Goal: Task Accomplishment & Management: Use online tool/utility

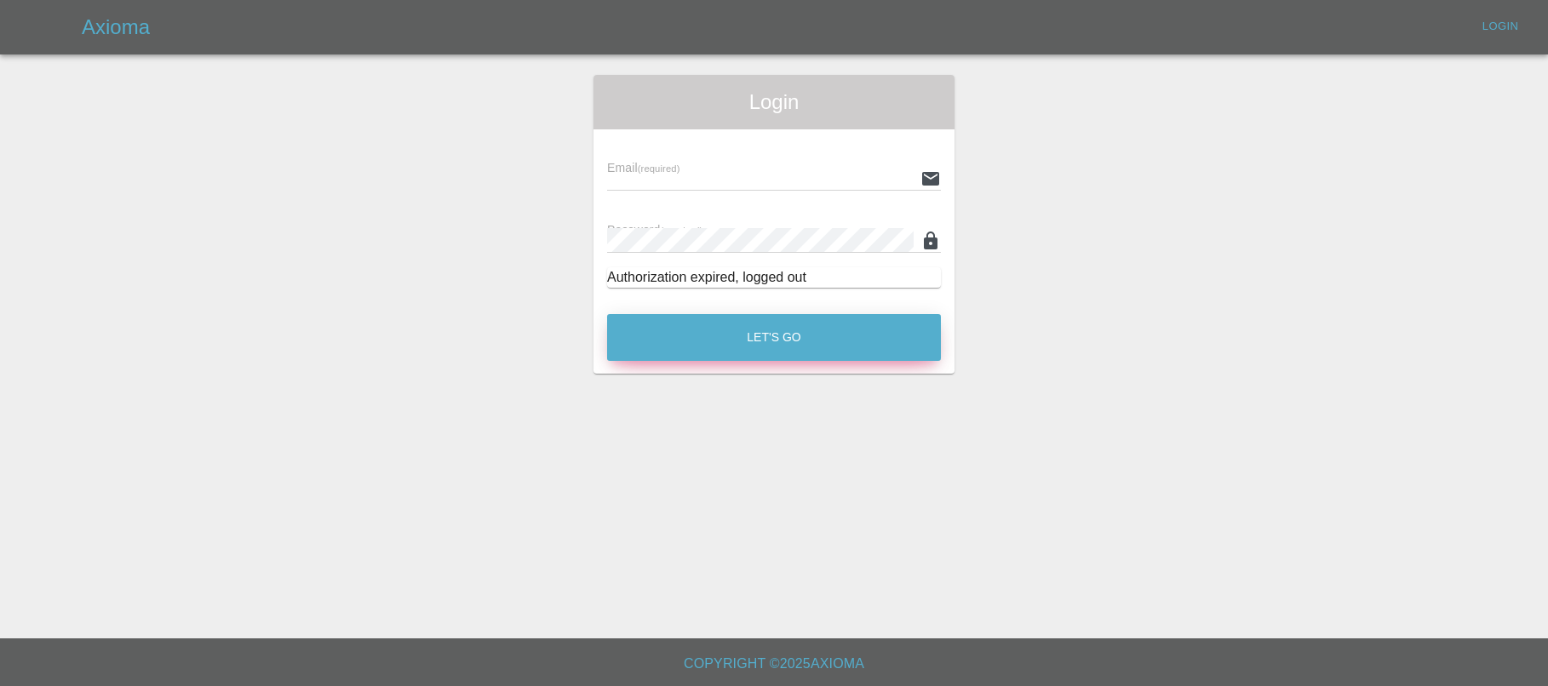
type input "[EMAIL_ADDRESS][PERSON_NAME][DOMAIN_NAME]"
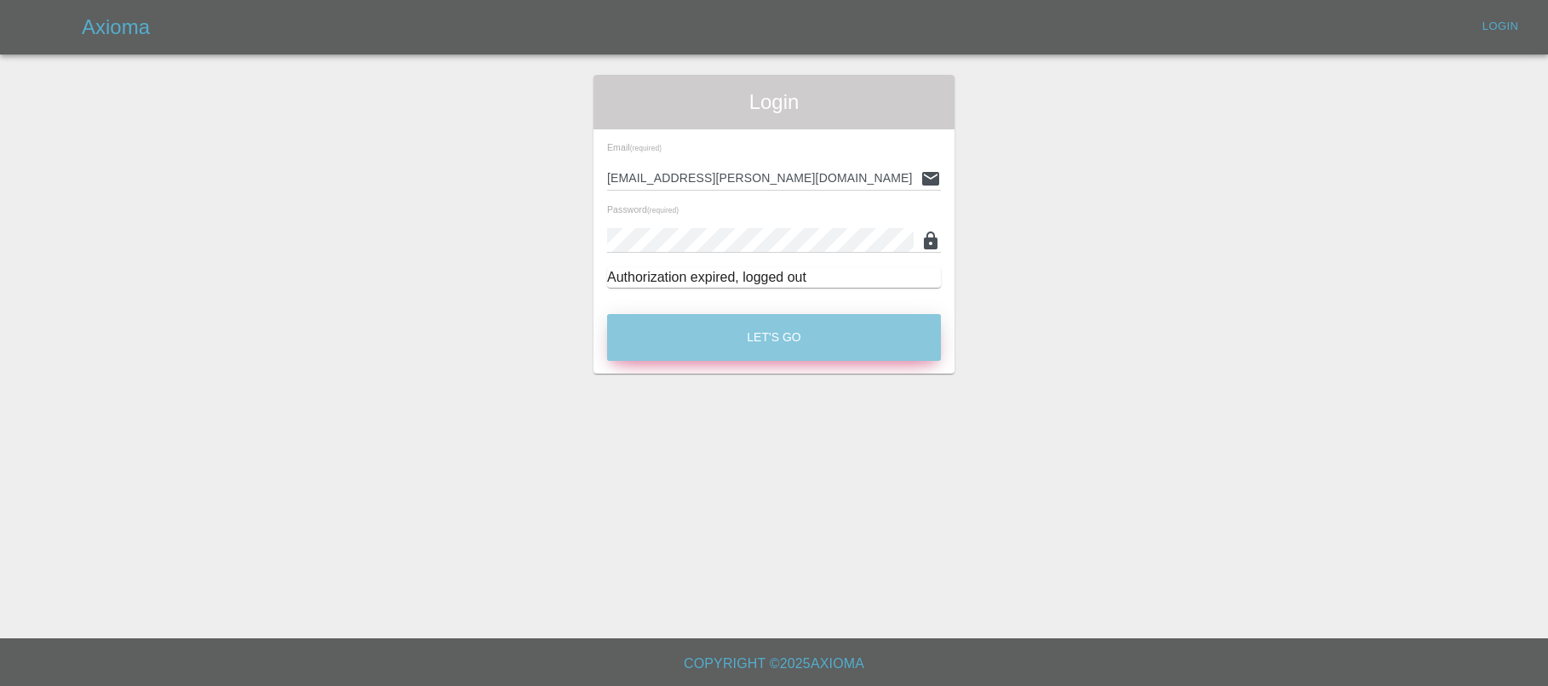
click at [729, 341] on button "Let's Go" at bounding box center [774, 337] width 334 height 47
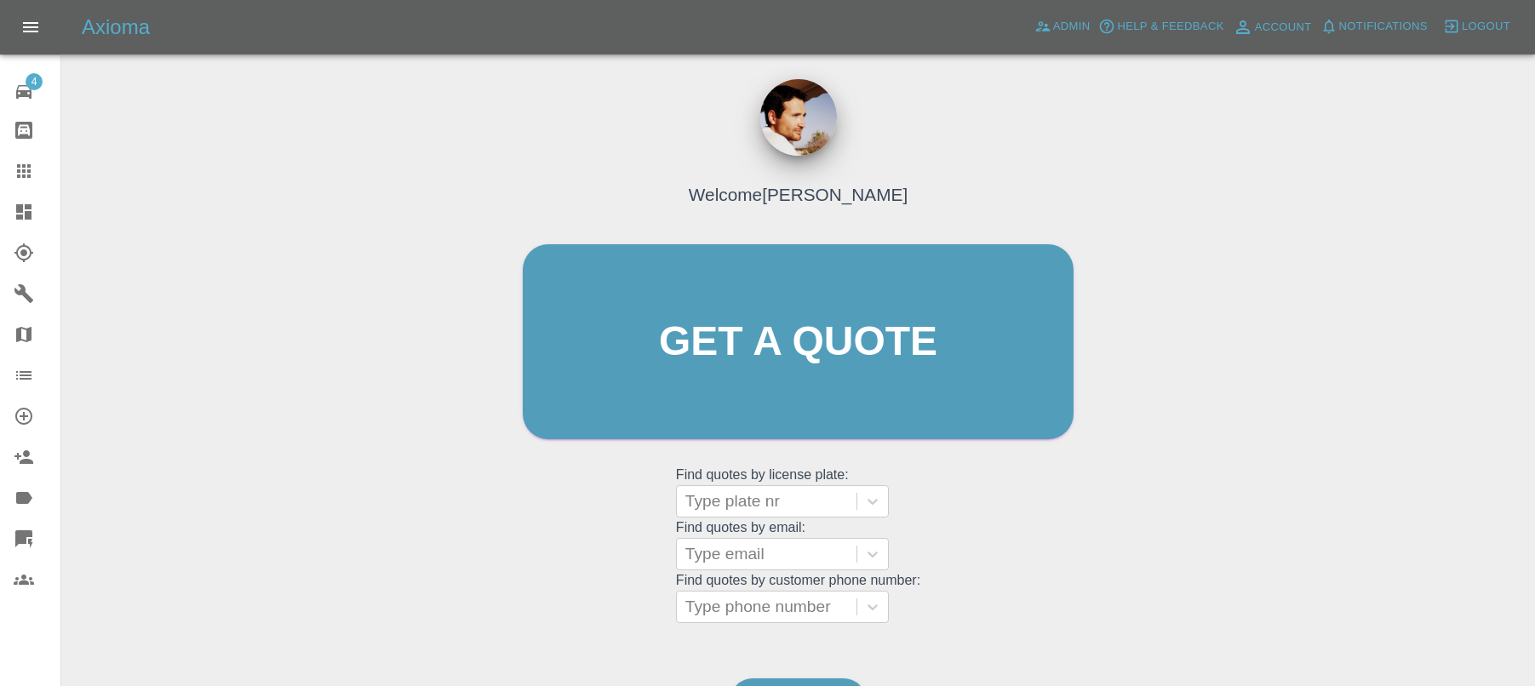
click at [30, 530] on icon at bounding box center [23, 538] width 17 height 17
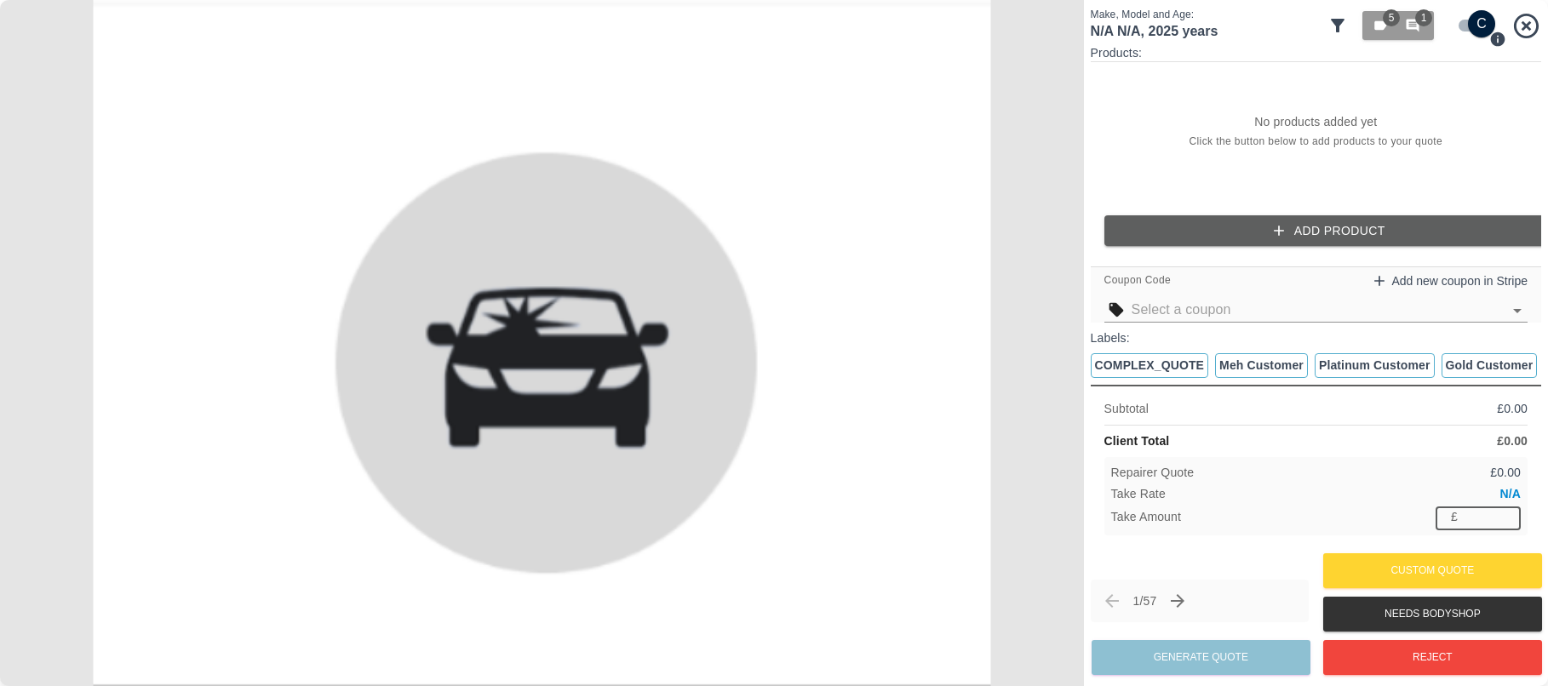
click at [1477, 522] on input "number" at bounding box center [1492, 516] width 56 height 21
click at [1507, 514] on input "number" at bounding box center [1492, 516] width 56 height 21
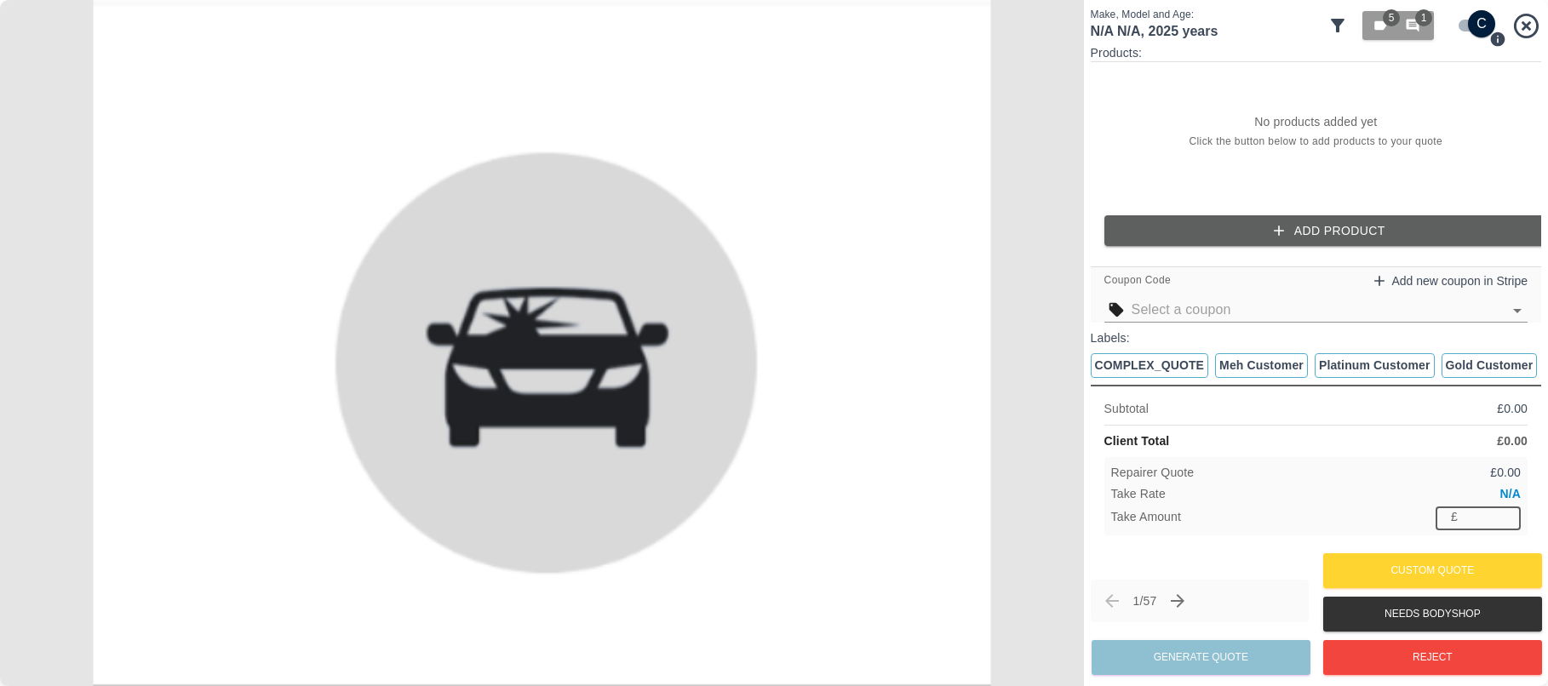
click at [1473, 524] on input "number" at bounding box center [1492, 516] width 56 height 21
click at [1474, 524] on input "number" at bounding box center [1492, 516] width 56 height 21
click at [1507, 518] on input "number" at bounding box center [1492, 516] width 56 height 21
click at [1507, 516] on input "number" at bounding box center [1492, 516] width 56 height 21
click at [1507, 517] on input "number" at bounding box center [1492, 516] width 56 height 21
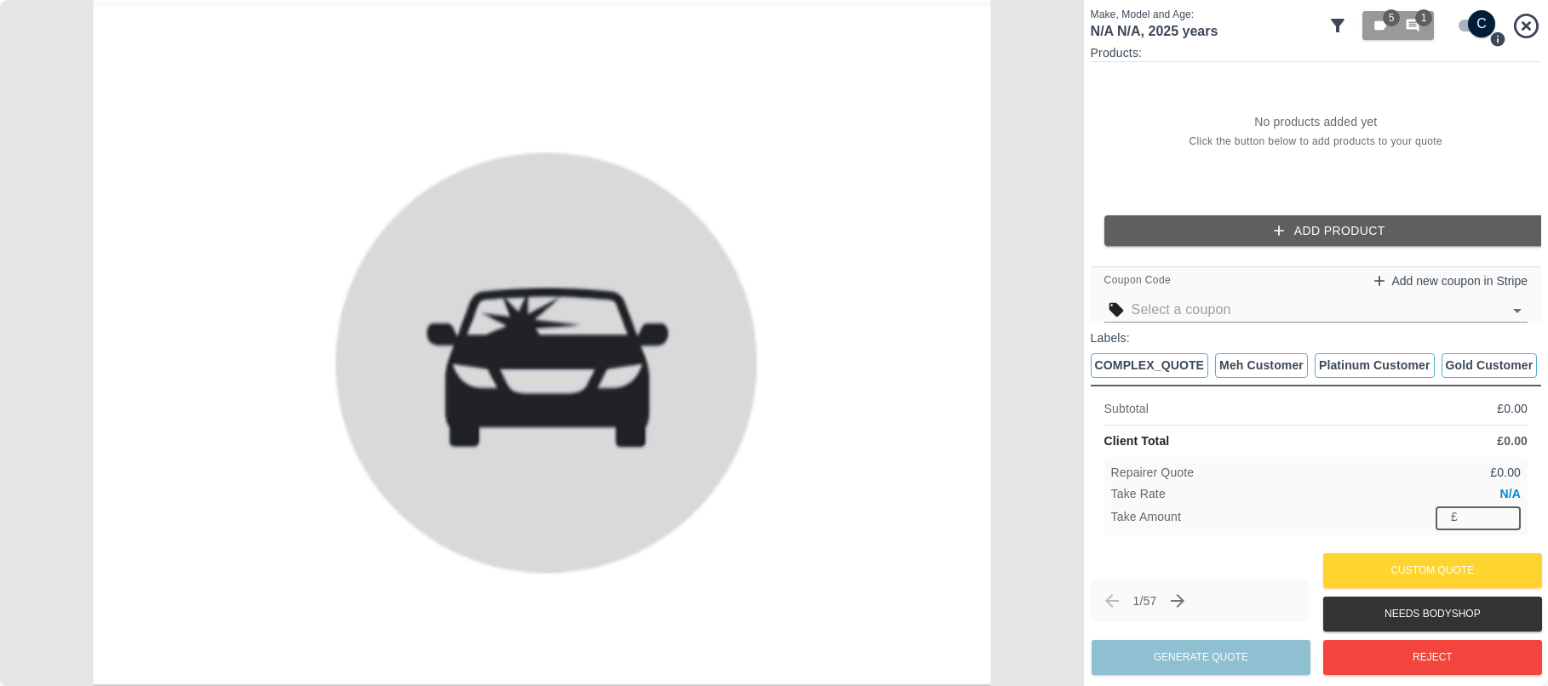
click at [1506, 525] on input "number" at bounding box center [1492, 516] width 56 height 21
drag, startPoint x: 1506, startPoint y: 525, endPoint x: 1496, endPoint y: 517, distance: 12.7
click at [1506, 525] on input "number" at bounding box center [1492, 516] width 56 height 21
click at [1488, 516] on input "number" at bounding box center [1492, 516] width 56 height 21
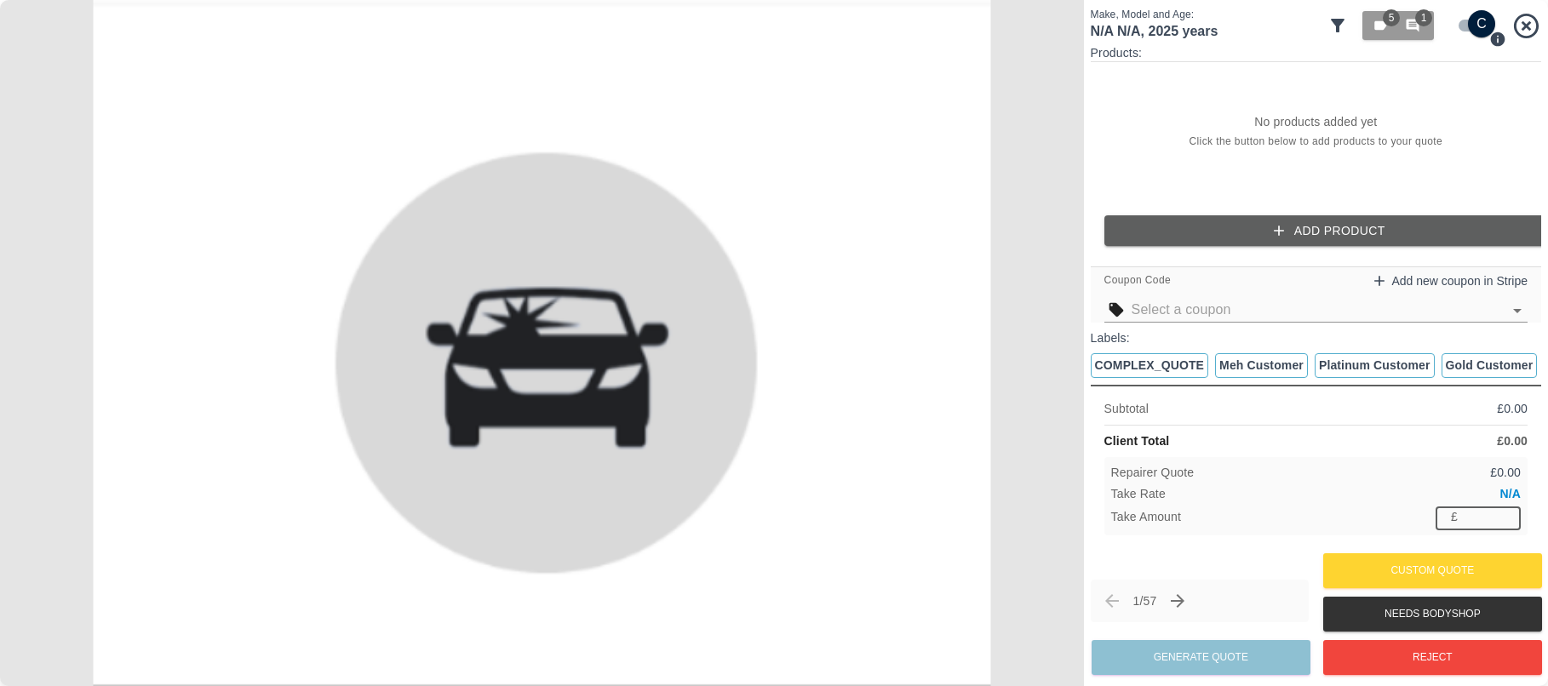
click at [1507, 512] on input "number" at bounding box center [1492, 516] width 56 height 21
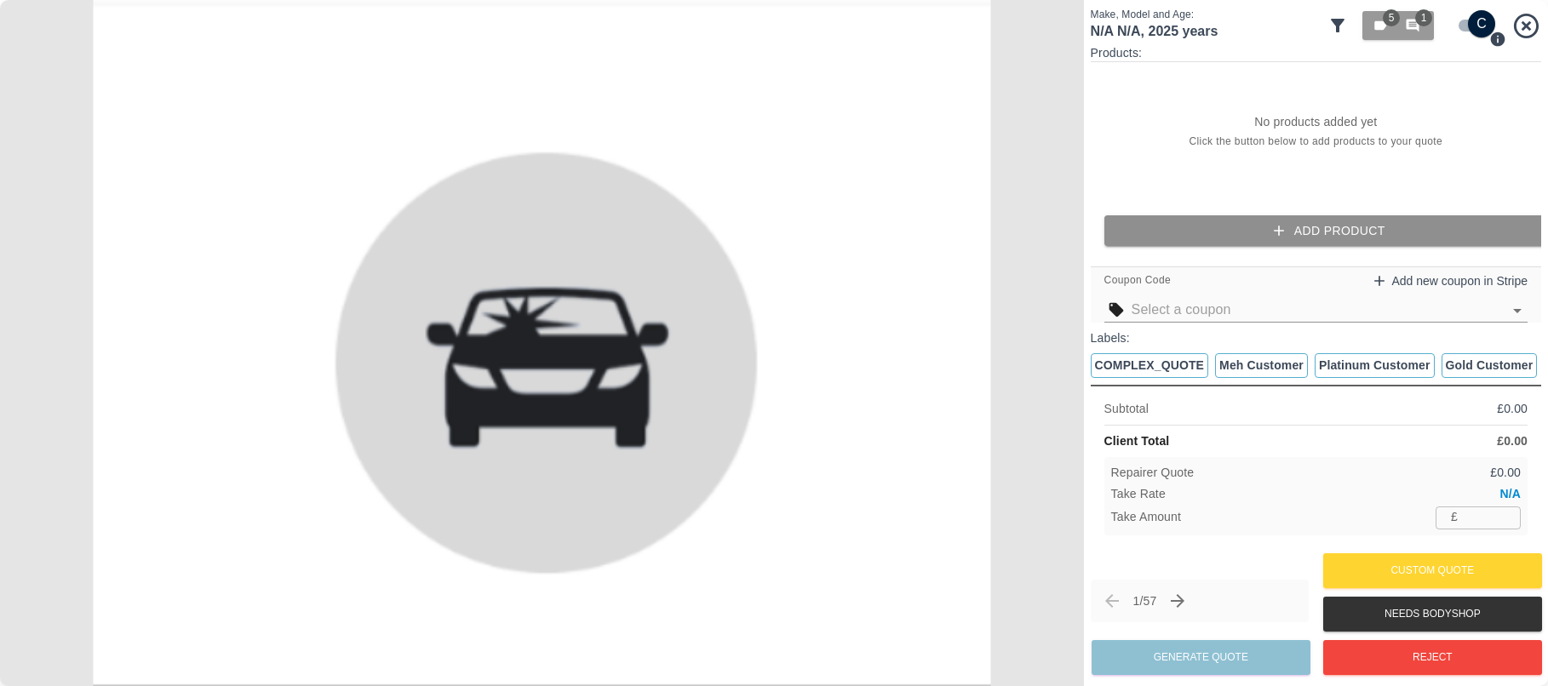
click at [1218, 226] on button "Add Product" at bounding box center [1329, 230] width 450 height 31
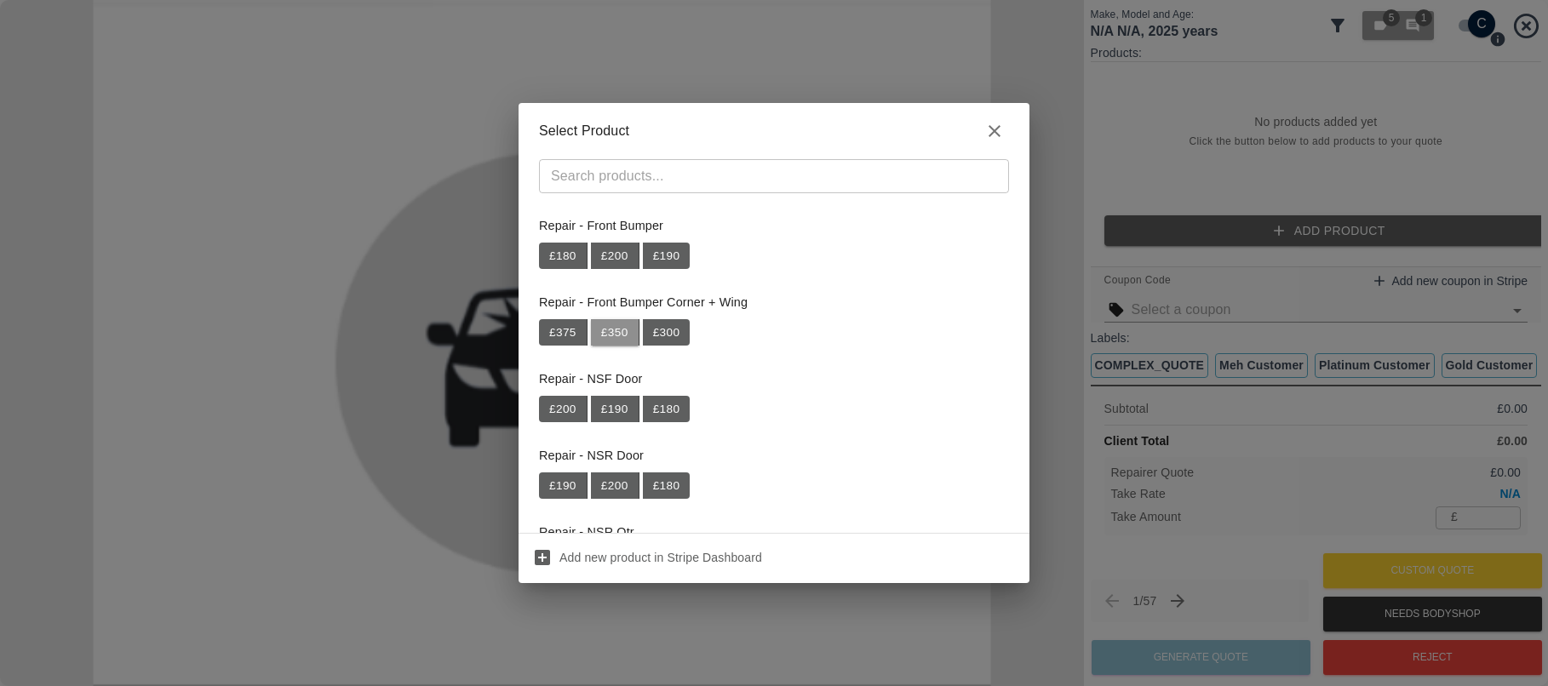
click at [613, 330] on button "£ 350" at bounding box center [615, 332] width 49 height 27
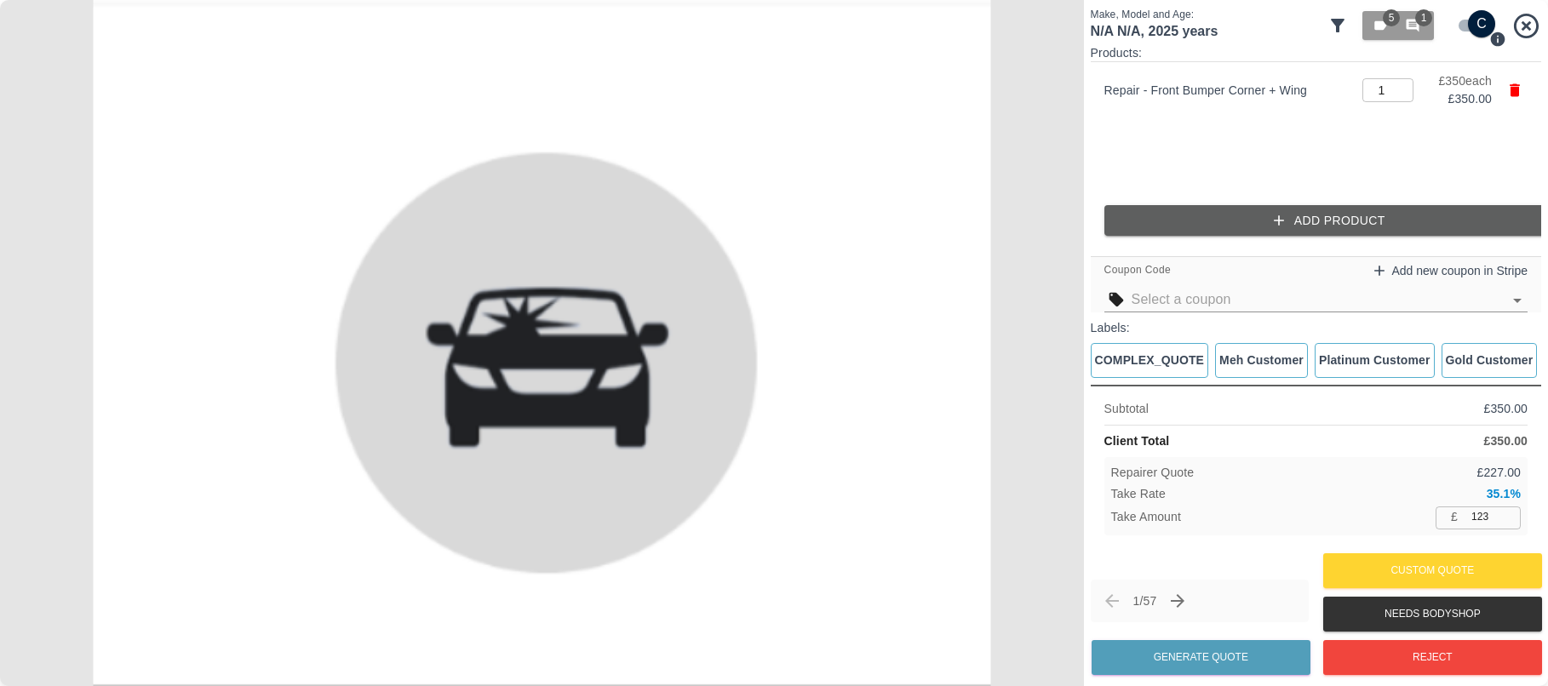
click at [1491, 513] on input "123" at bounding box center [1492, 516] width 56 height 21
click at [1506, 520] on input "122" at bounding box center [1492, 516] width 56 height 21
click at [1508, 512] on input "123" at bounding box center [1492, 516] width 56 height 21
click at [1508, 512] on input "124" at bounding box center [1492, 516] width 56 height 21
click at [1508, 512] on input "125" at bounding box center [1492, 516] width 56 height 21
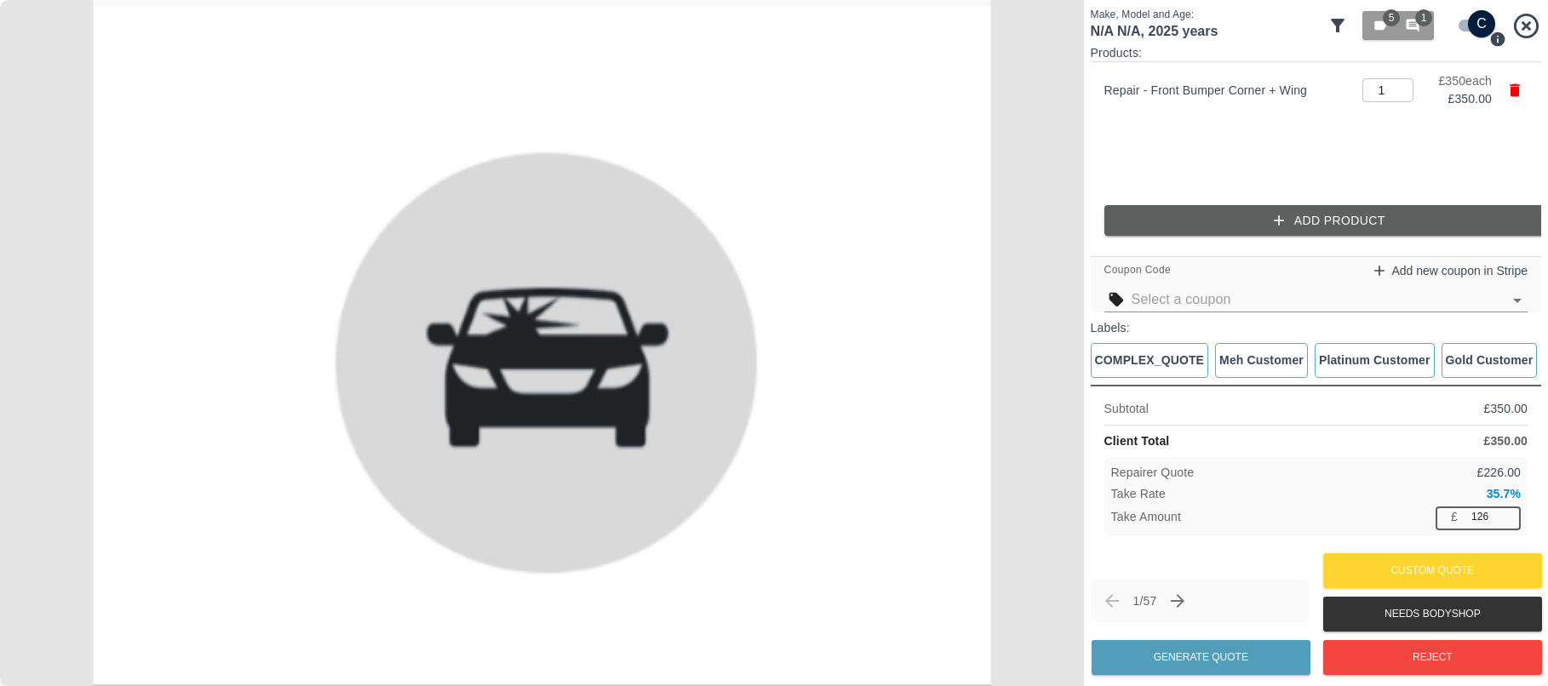
click at [1508, 512] on input "126" at bounding box center [1492, 516] width 56 height 21
click at [1508, 512] on input "127" at bounding box center [1492, 516] width 56 height 21
click at [1508, 512] on input "128" at bounding box center [1492, 516] width 56 height 21
click at [1508, 512] on input "129" at bounding box center [1492, 516] width 56 height 21
click at [1508, 512] on input "130" at bounding box center [1492, 516] width 56 height 21
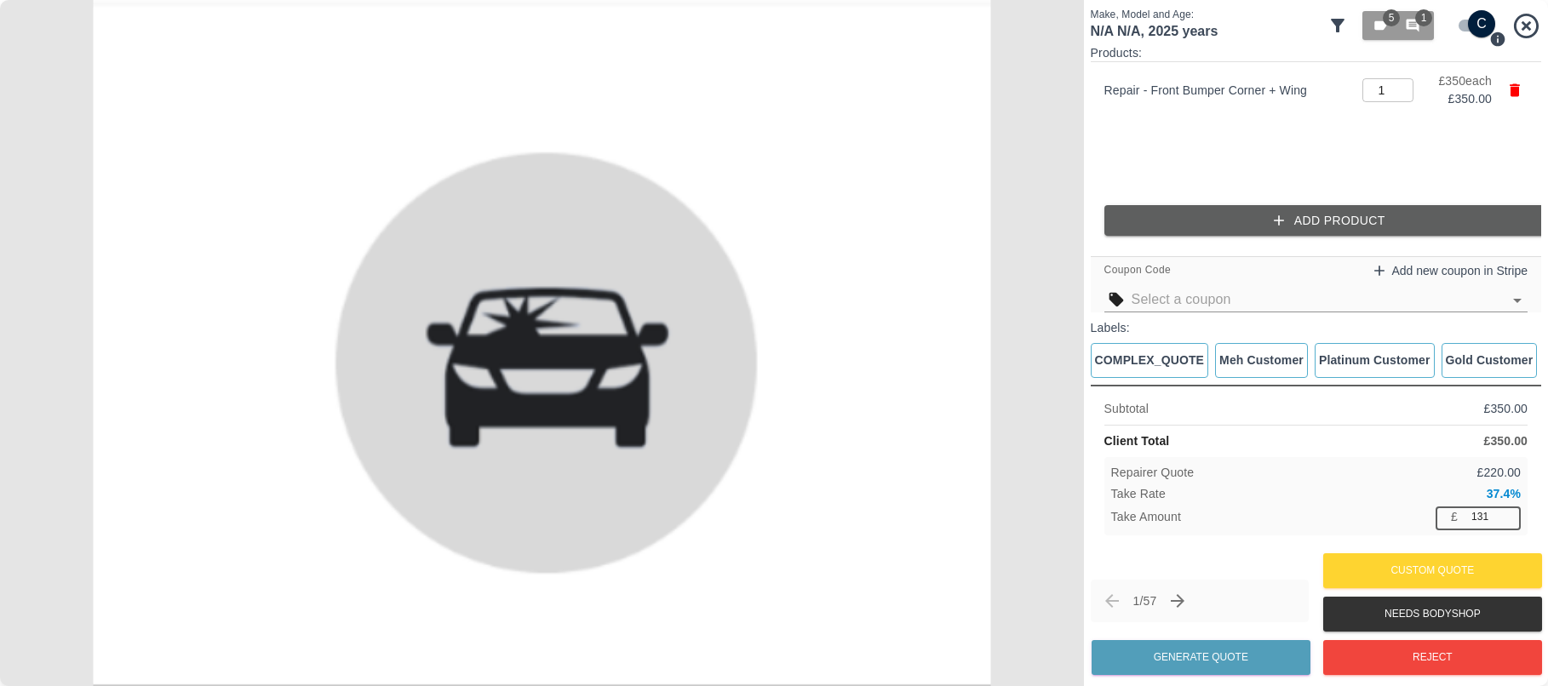
click at [1508, 512] on input "131" at bounding box center [1492, 516] width 56 height 21
click at [1508, 512] on input "132" at bounding box center [1492, 516] width 56 height 21
click at [1508, 512] on input "133" at bounding box center [1492, 516] width 56 height 21
click at [1508, 512] on input "134" at bounding box center [1492, 516] width 56 height 21
click at [1508, 512] on input "135" at bounding box center [1492, 516] width 56 height 21
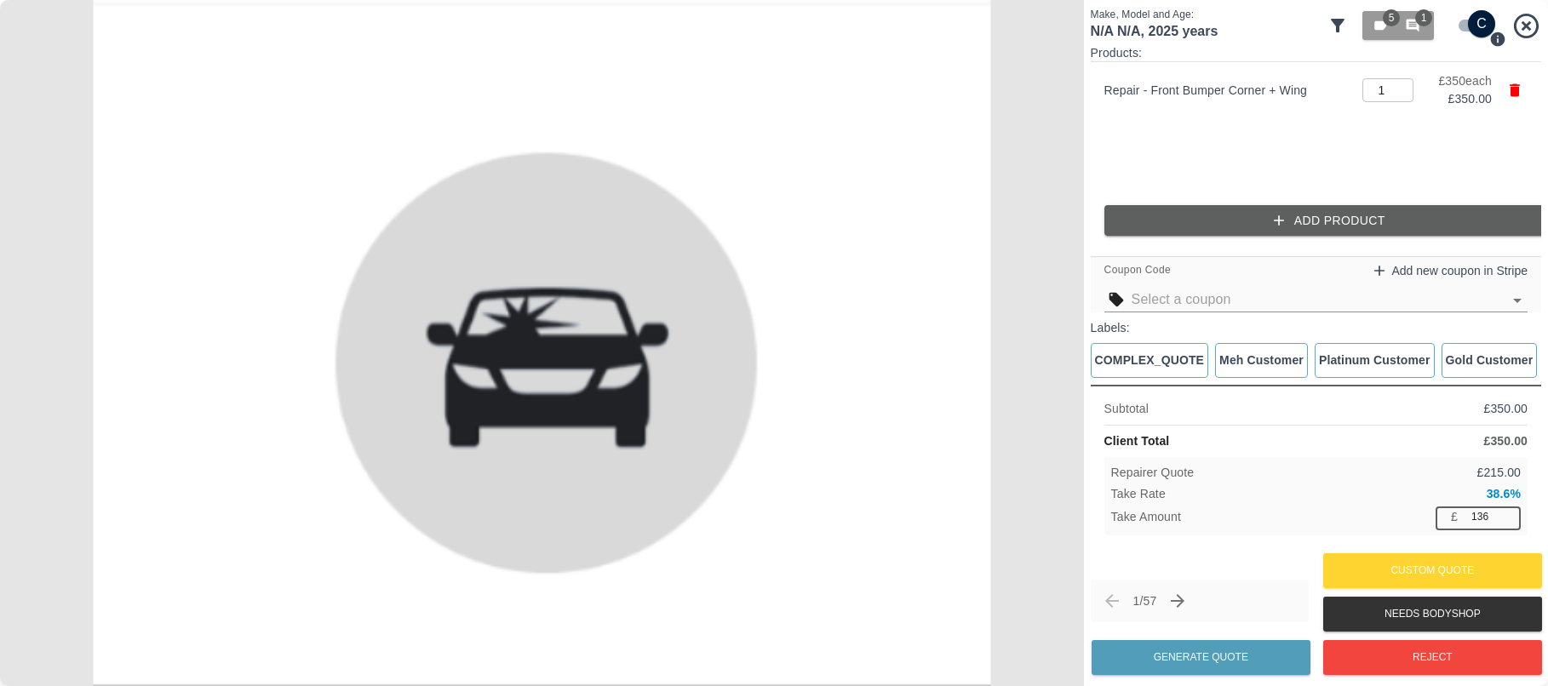
click at [1508, 512] on input "136" at bounding box center [1492, 516] width 56 height 21
click at [1508, 512] on input "137" at bounding box center [1492, 516] width 56 height 21
click at [1508, 512] on input "138" at bounding box center [1492, 516] width 56 height 21
click at [1508, 512] on input "139" at bounding box center [1492, 516] width 56 height 21
click at [1505, 522] on input "138" at bounding box center [1492, 516] width 56 height 21
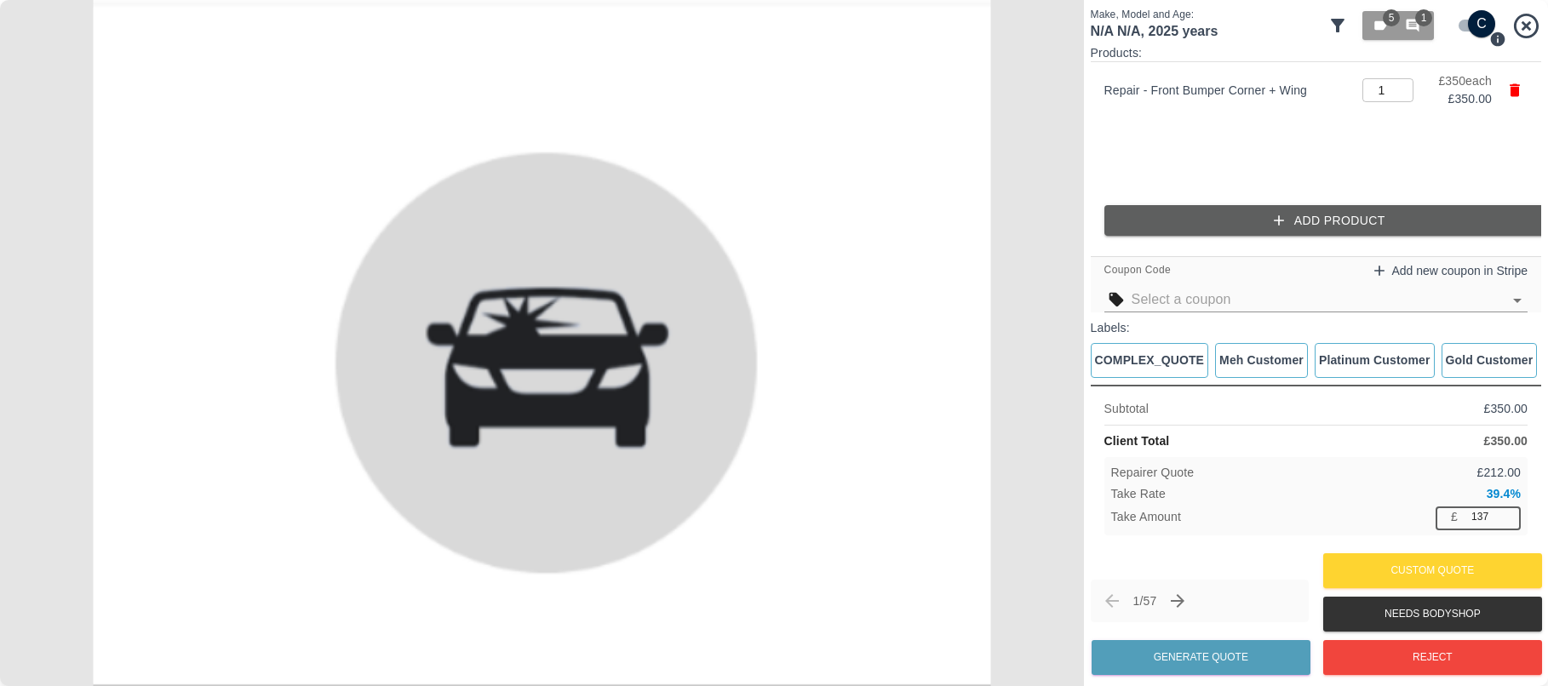
click at [1505, 522] on input "137" at bounding box center [1492, 516] width 56 height 21
click at [1505, 522] on input "136" at bounding box center [1492, 516] width 56 height 21
click at [1505, 522] on input "135" at bounding box center [1492, 516] width 56 height 21
click at [1505, 522] on input "134" at bounding box center [1492, 516] width 56 height 21
click at [1505, 522] on input "133" at bounding box center [1492, 516] width 56 height 21
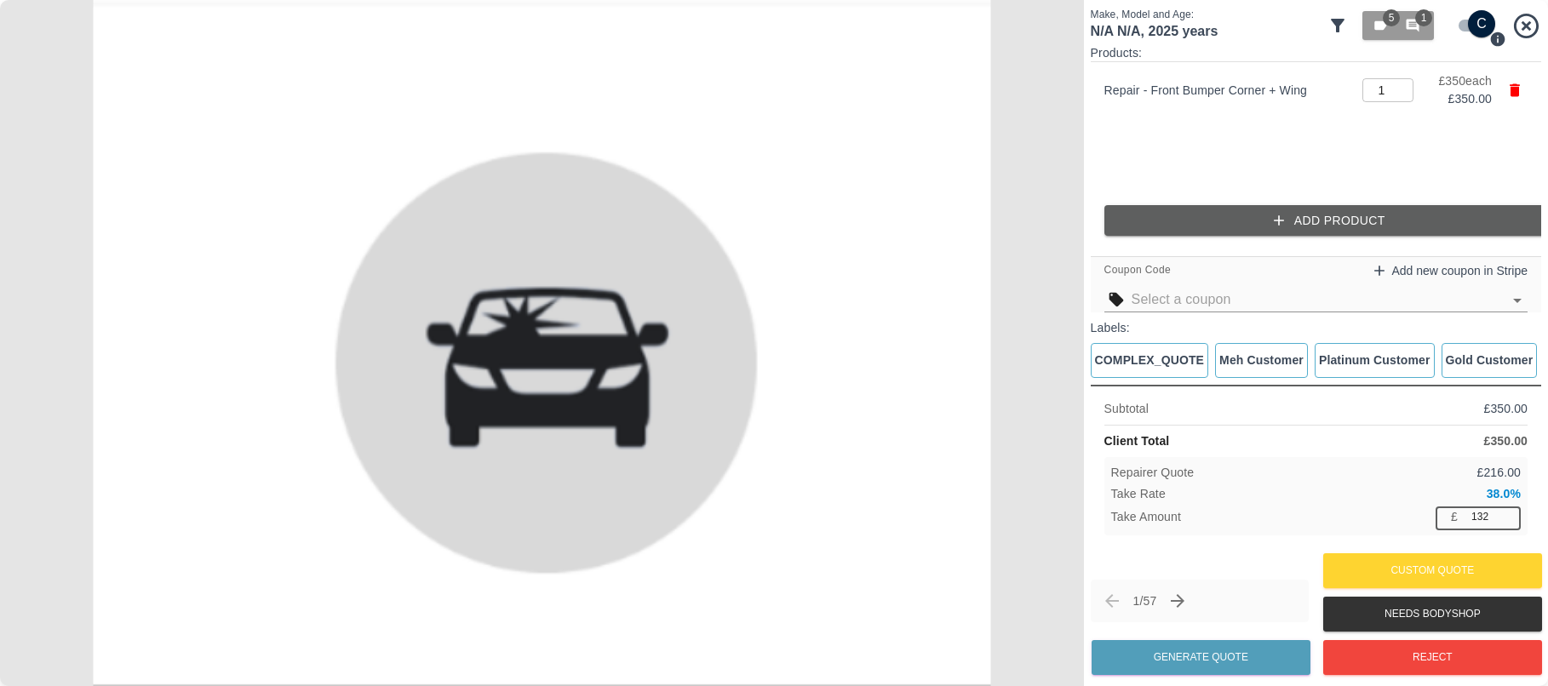
click at [1505, 522] on input "132" at bounding box center [1492, 516] width 56 height 21
click at [1506, 522] on input "131" at bounding box center [1492, 516] width 56 height 21
click at [1506, 522] on input "130" at bounding box center [1492, 516] width 56 height 21
click at [1506, 522] on input "129" at bounding box center [1492, 516] width 56 height 21
click at [1506, 522] on input "128" at bounding box center [1492, 516] width 56 height 21
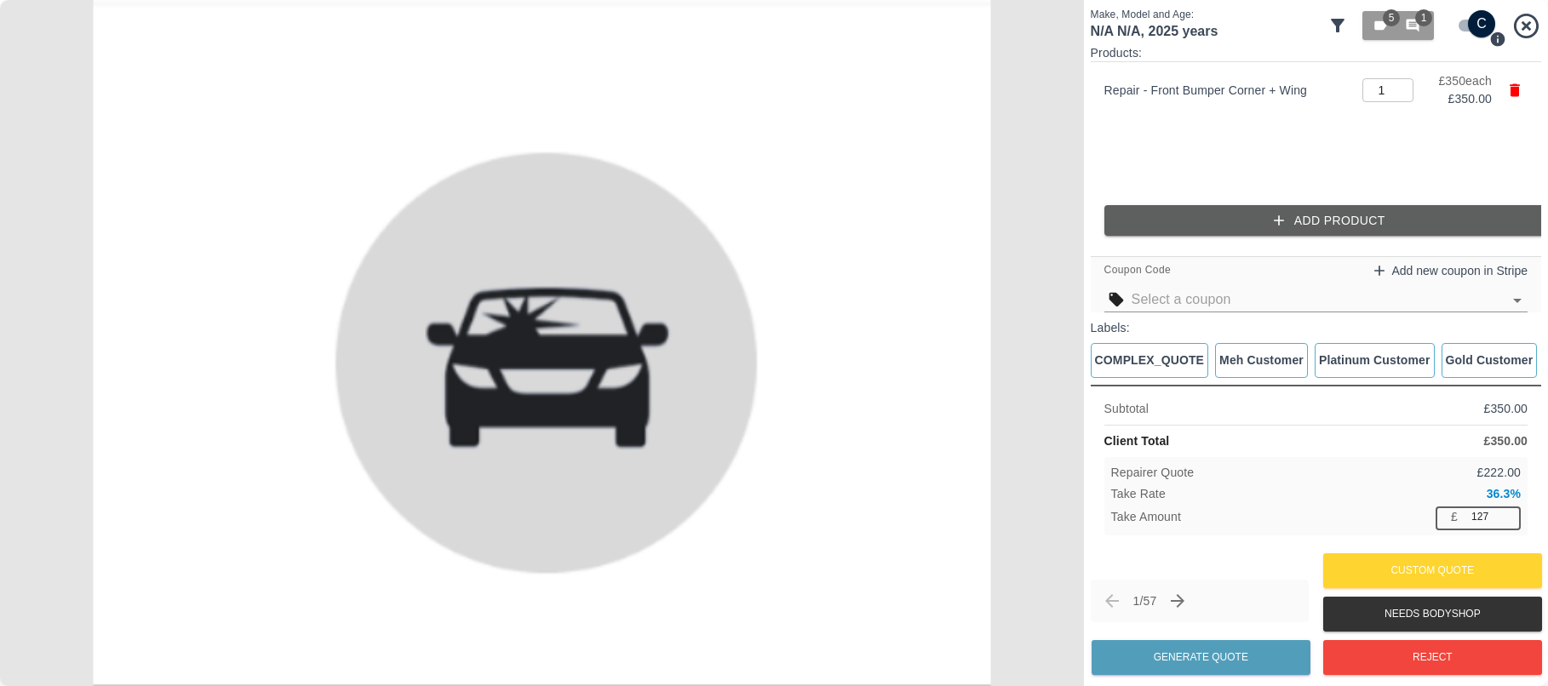
click at [1506, 522] on input "127" at bounding box center [1492, 516] width 56 height 21
click at [1506, 522] on input "126" at bounding box center [1492, 516] width 56 height 21
click at [1506, 522] on input "125" at bounding box center [1492, 516] width 56 height 21
click at [1506, 522] on input "124" at bounding box center [1492, 516] width 56 height 21
click at [1506, 522] on input "123" at bounding box center [1492, 516] width 56 height 21
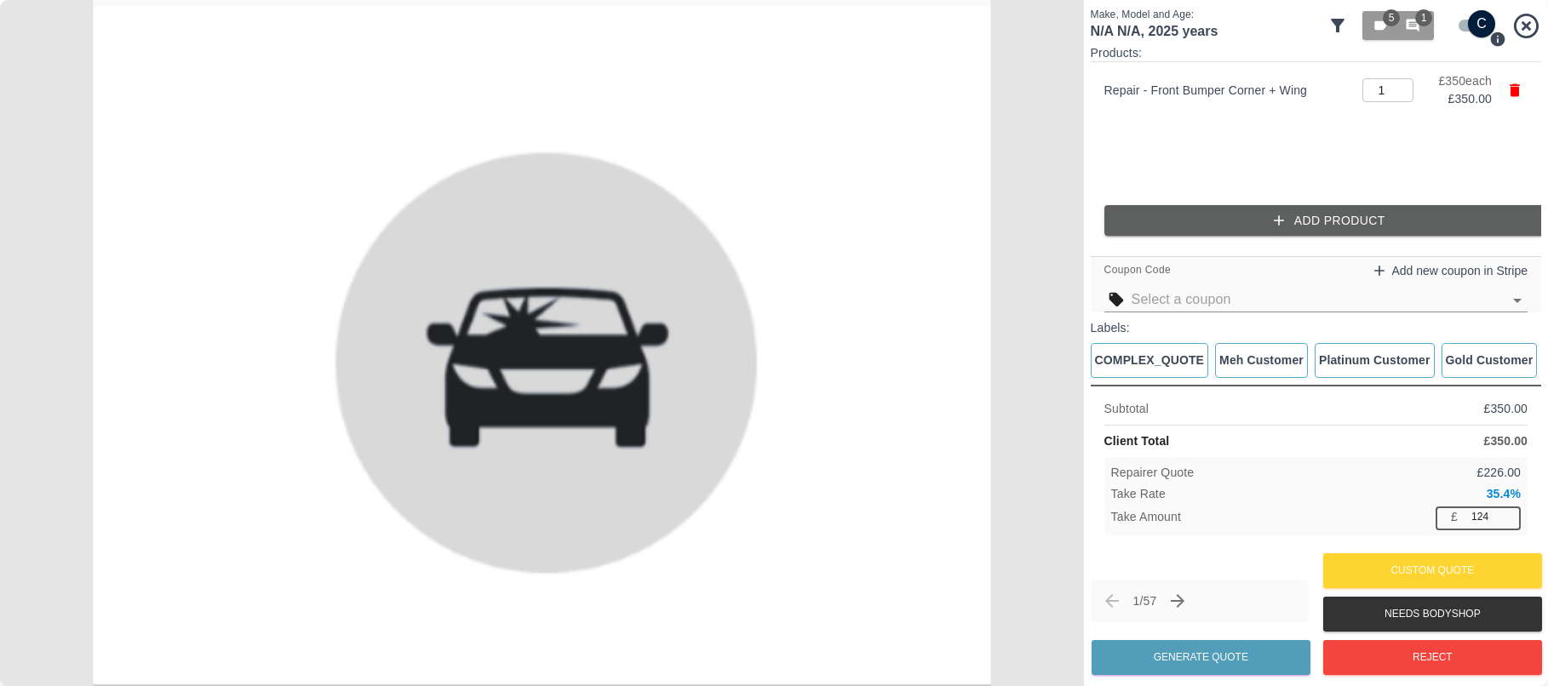
click at [1508, 512] on input "124" at bounding box center [1492, 516] width 56 height 21
click at [1508, 512] on input "125" at bounding box center [1492, 516] width 56 height 21
click at [1507, 522] on input "124" at bounding box center [1492, 516] width 56 height 21
click at [1507, 522] on input "123" at bounding box center [1492, 516] width 56 height 21
click at [1507, 522] on input "122" at bounding box center [1492, 516] width 56 height 21
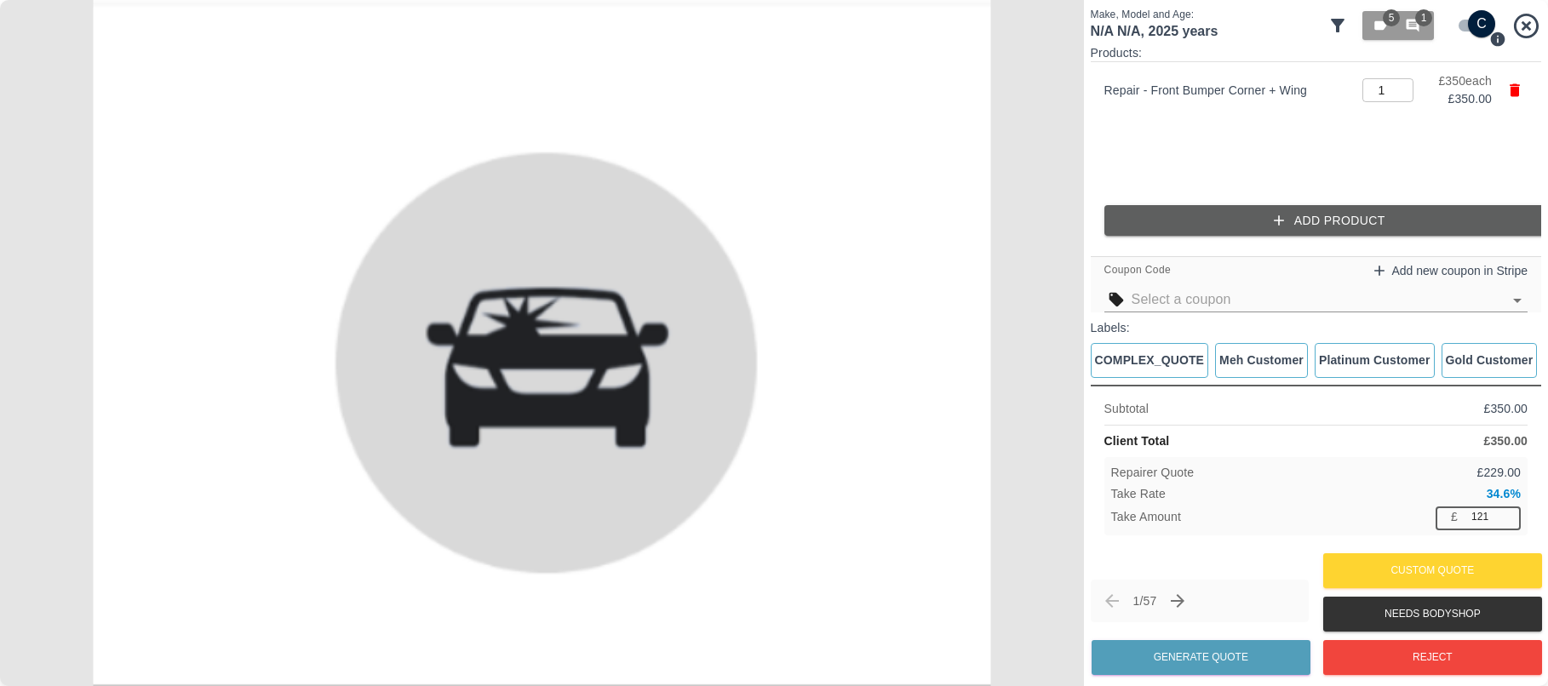
click at [1507, 522] on input "121" at bounding box center [1492, 516] width 56 height 21
type input "120"
click at [1507, 522] on input "120" at bounding box center [1492, 516] width 56 height 21
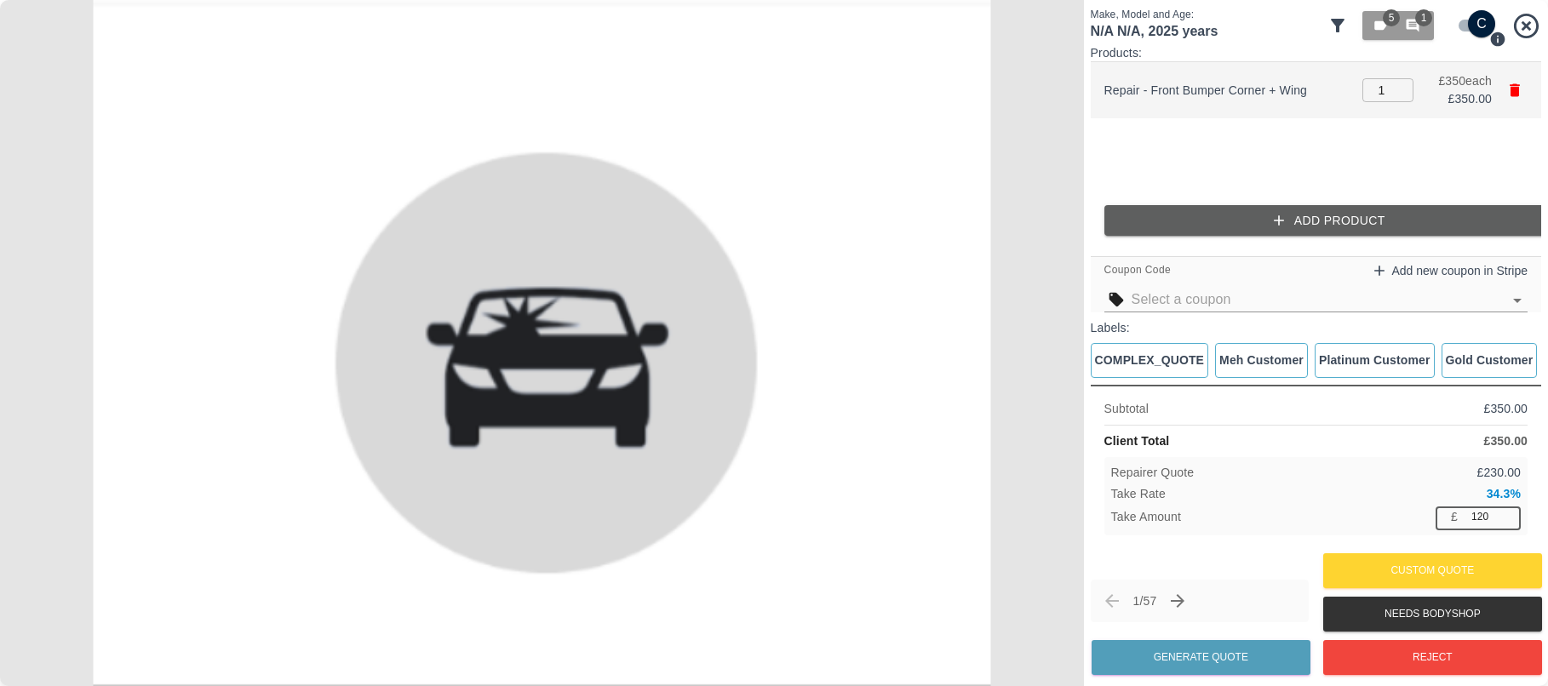
click at [1515, 93] on icon "button" at bounding box center [1514, 90] width 10 height 13
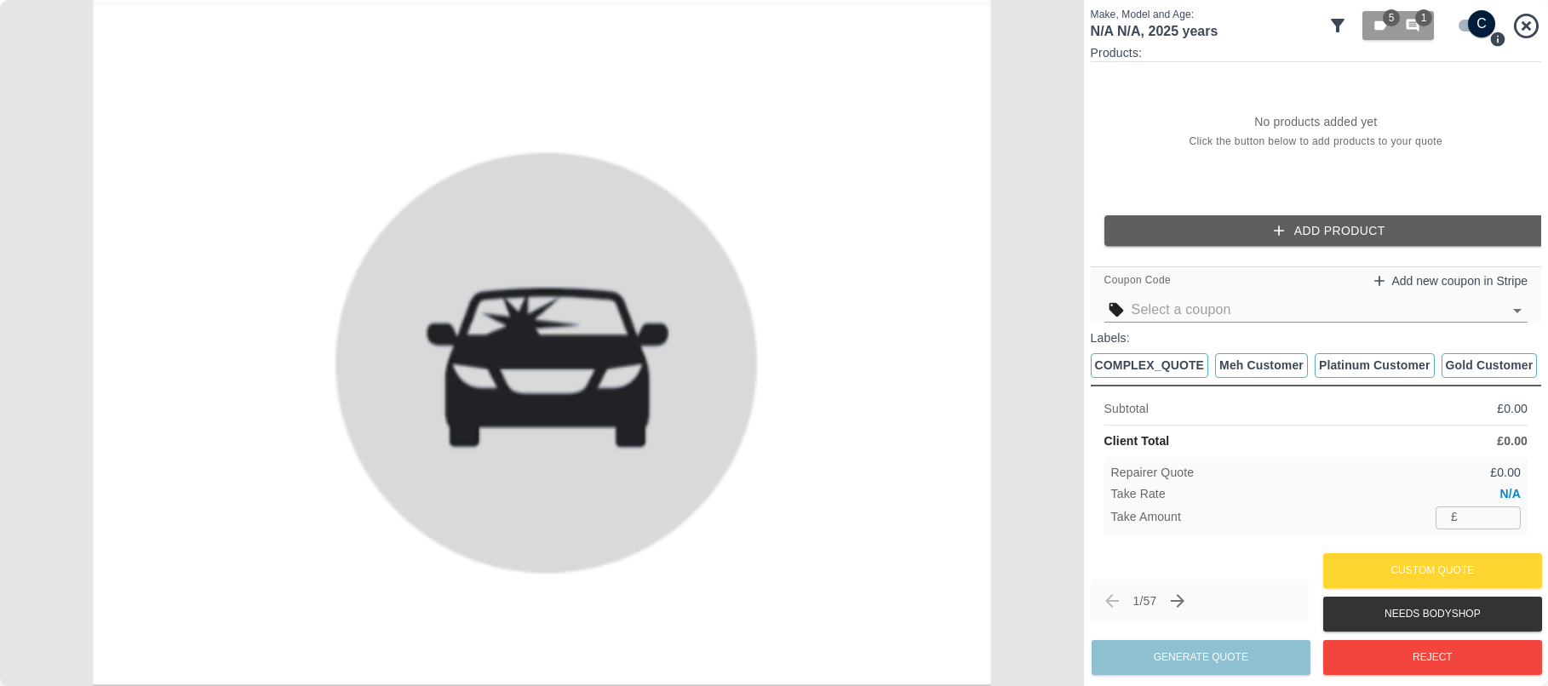
click at [1245, 222] on button "Add Product" at bounding box center [1329, 230] width 450 height 31
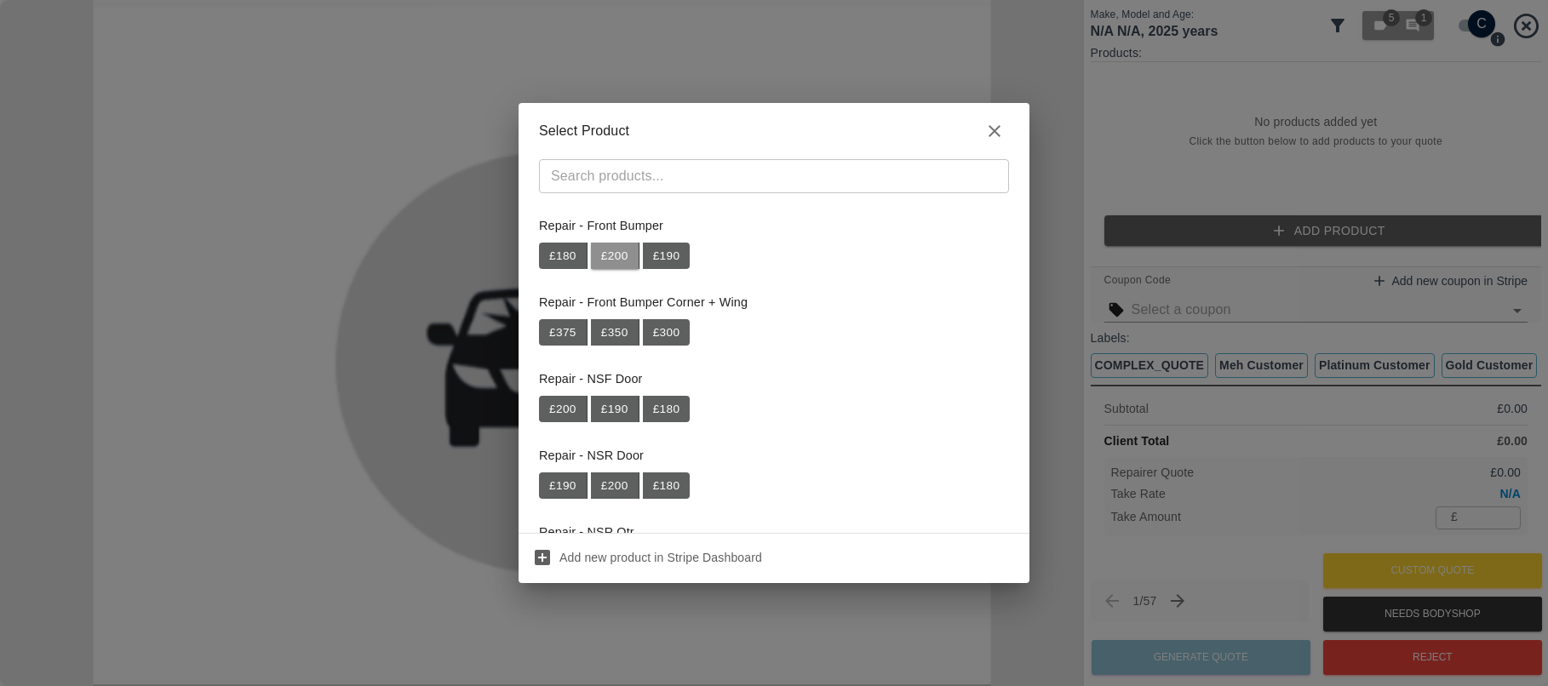
click at [617, 249] on button "£ 200" at bounding box center [615, 256] width 49 height 27
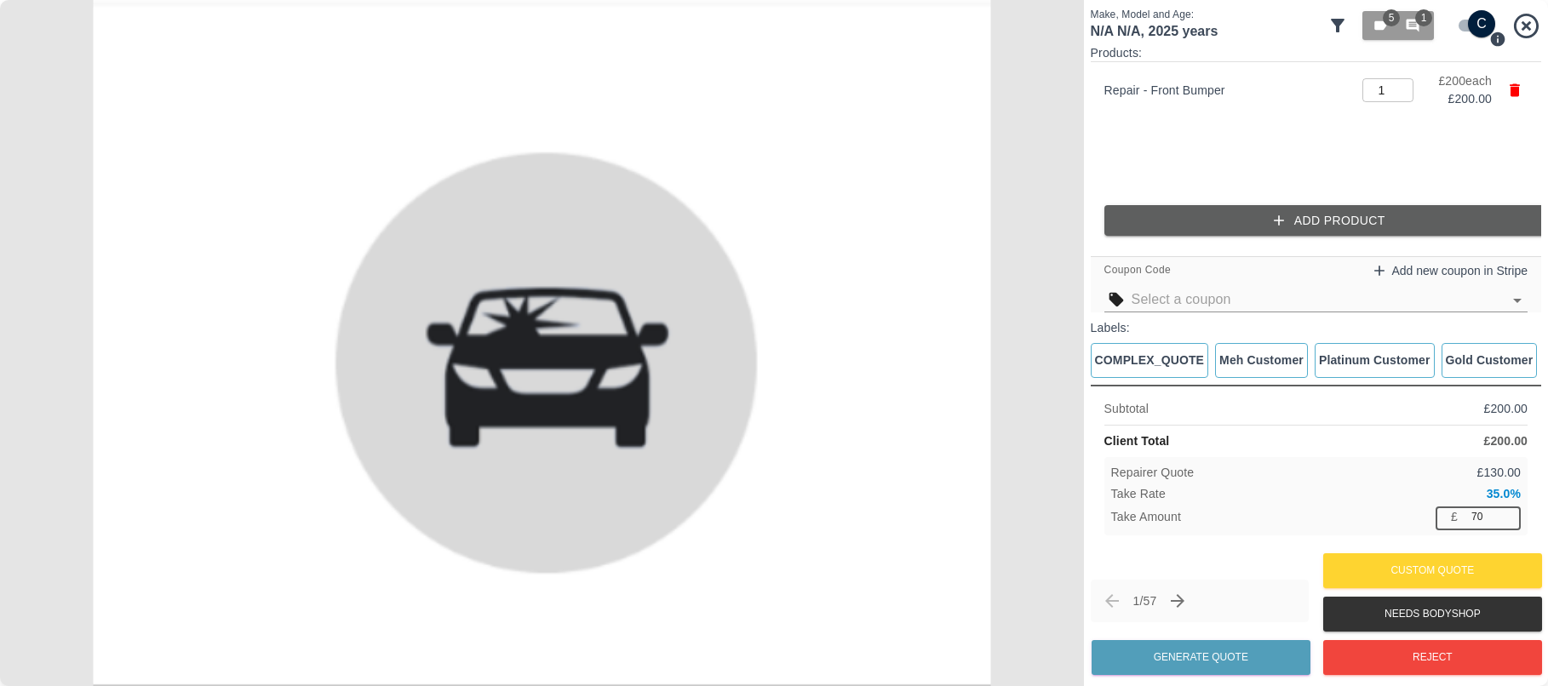
click at [1492, 511] on input "70" at bounding box center [1492, 516] width 56 height 21
click at [1507, 513] on input "71" at bounding box center [1492, 516] width 56 height 21
click at [1507, 513] on input "72" at bounding box center [1492, 516] width 56 height 21
click at [1507, 513] on input "73" at bounding box center [1492, 516] width 56 height 21
click at [1507, 513] on input "74" at bounding box center [1492, 516] width 56 height 21
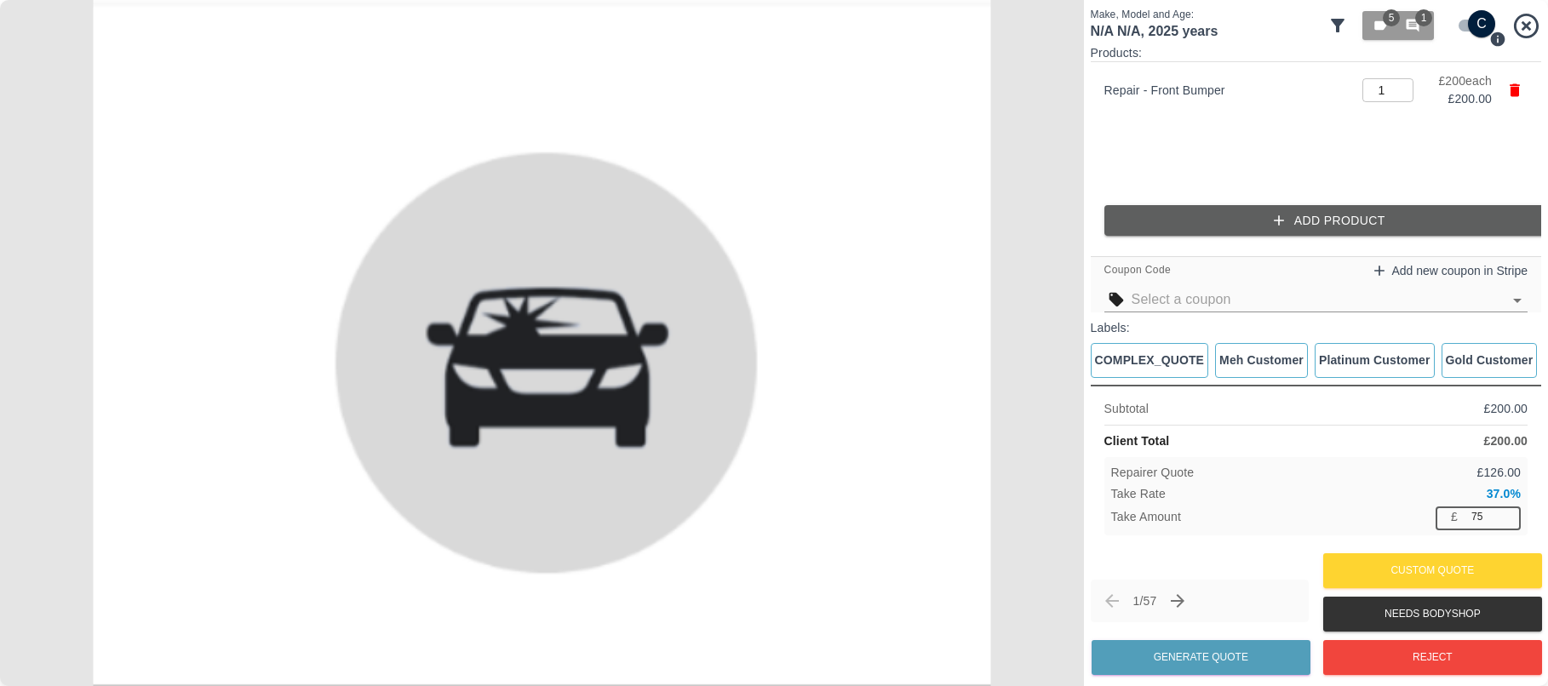
click at [1507, 513] on input "75" at bounding box center [1492, 516] width 56 height 21
click at [1507, 513] on input "76" at bounding box center [1492, 516] width 56 height 21
click at [1507, 513] on input "77" at bounding box center [1492, 516] width 56 height 21
click at [1507, 513] on input "78" at bounding box center [1492, 516] width 56 height 21
click at [1507, 513] on input "79" at bounding box center [1492, 516] width 56 height 21
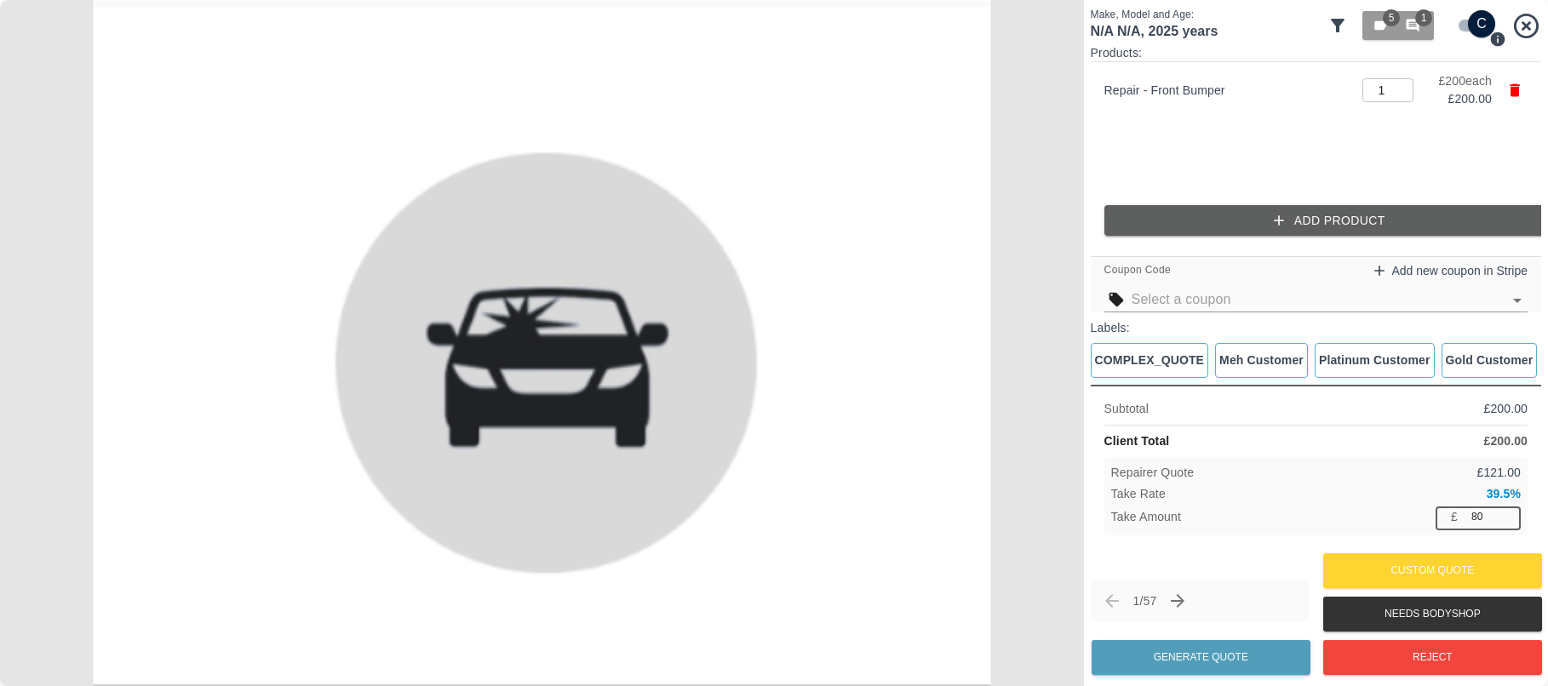
click at [1507, 513] on input "80" at bounding box center [1492, 516] width 56 height 21
click at [1507, 513] on input "81" at bounding box center [1492, 516] width 56 height 21
click at [1507, 513] on input "82" at bounding box center [1492, 516] width 56 height 21
click at [1507, 513] on input "83" at bounding box center [1492, 516] width 56 height 21
click at [1506, 512] on input "84" at bounding box center [1492, 516] width 56 height 21
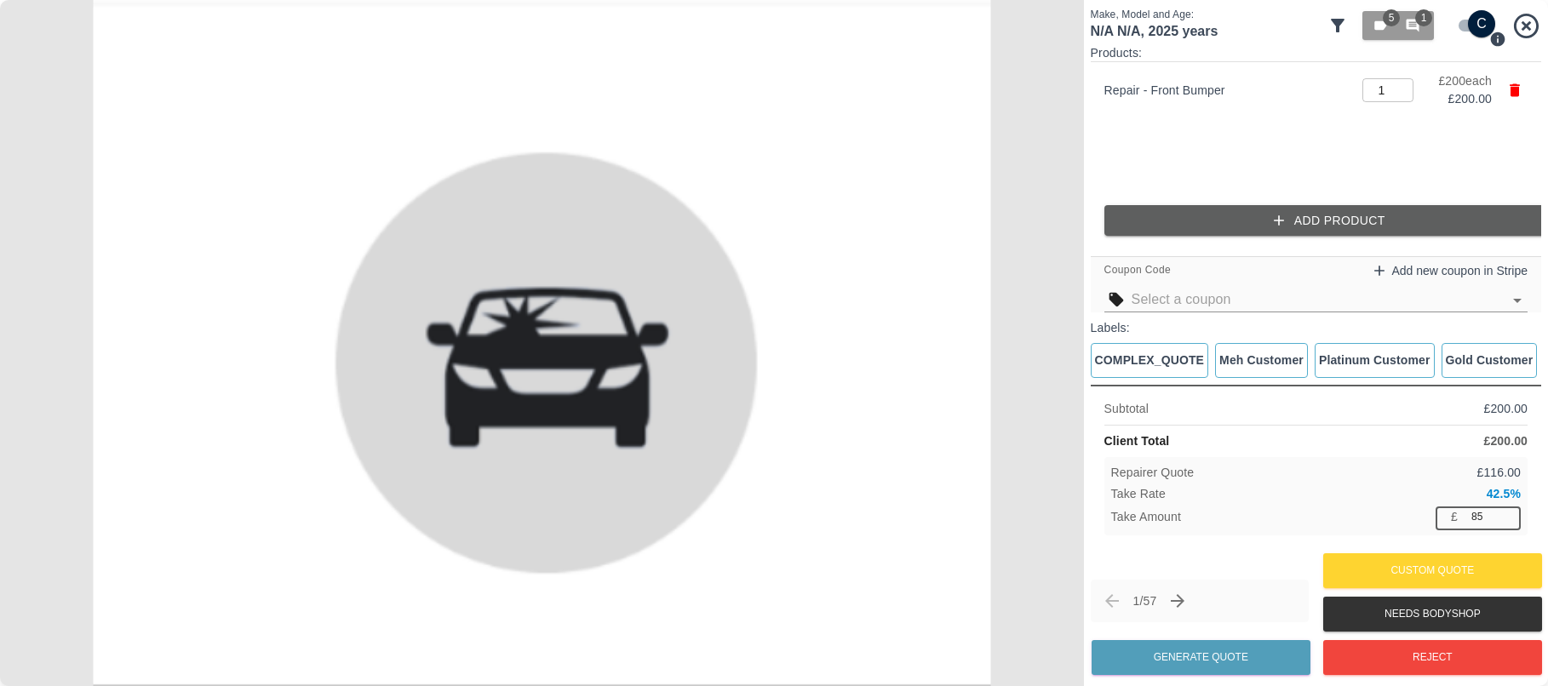
type input "85"
click at [1506, 512] on input "85" at bounding box center [1492, 516] width 56 height 21
